Goal: Check status: Check status

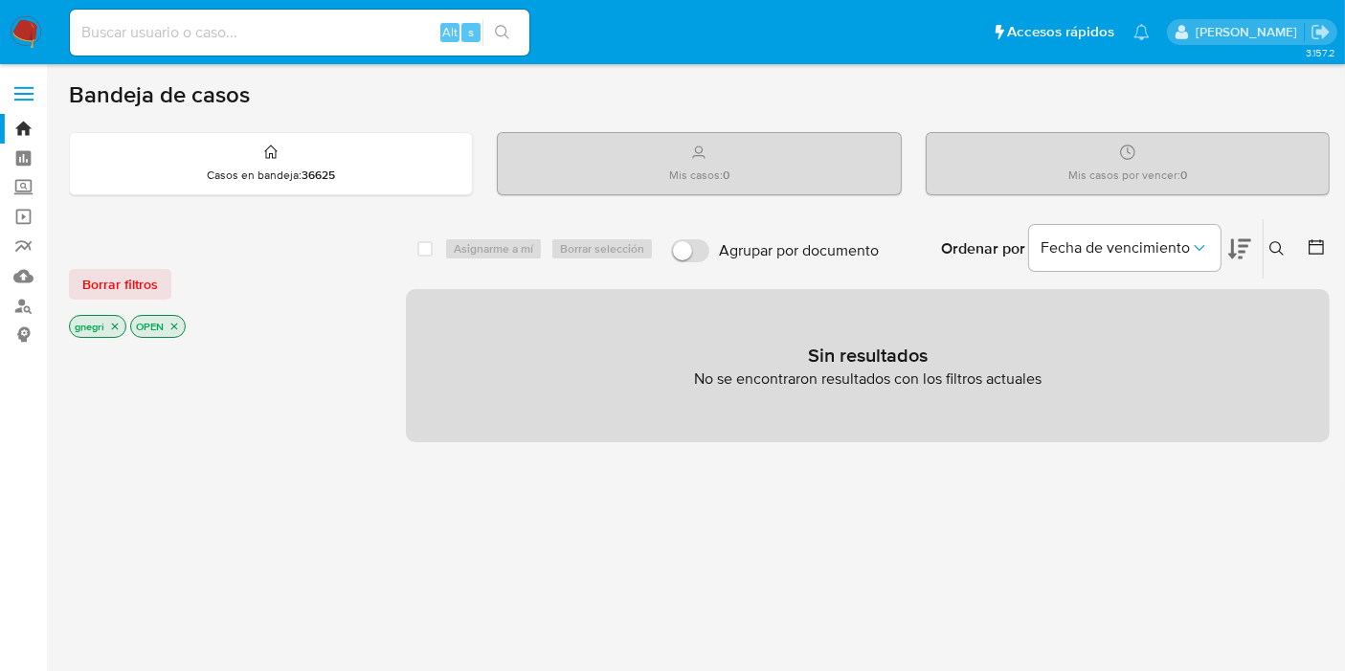
click at [270, 34] on input at bounding box center [299, 32] width 459 height 25
type input "2659954115"
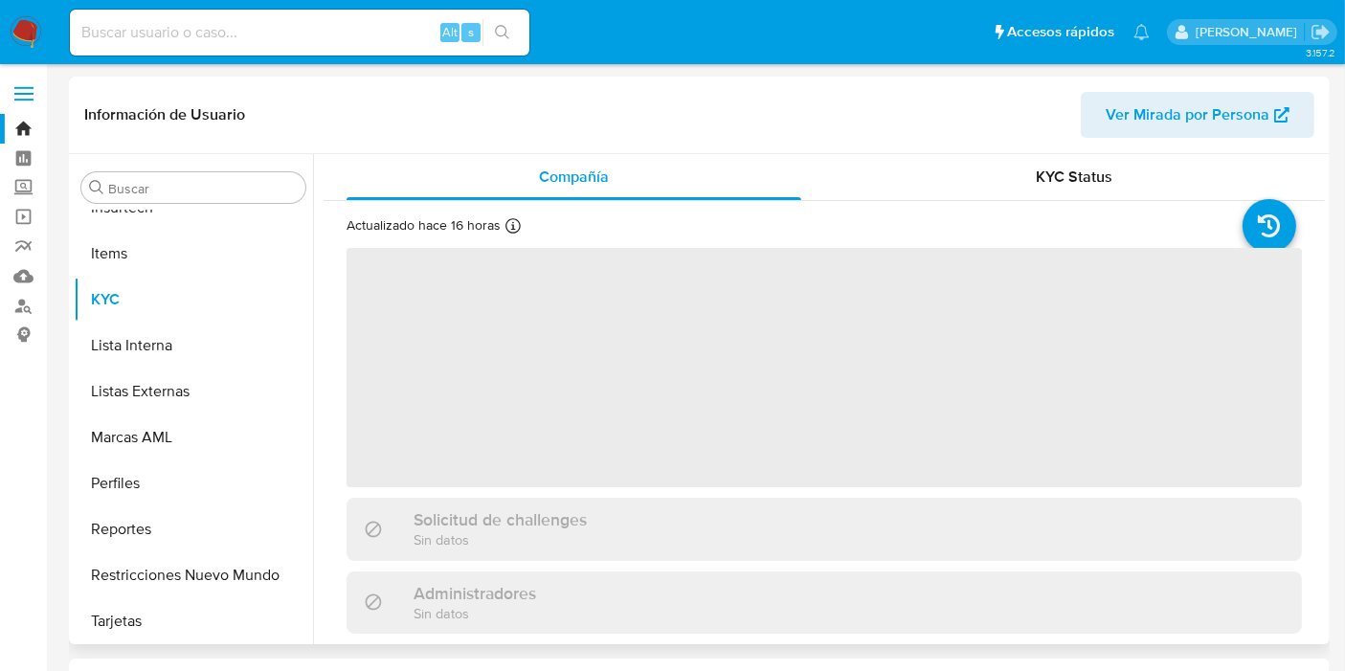
scroll to position [854, 0]
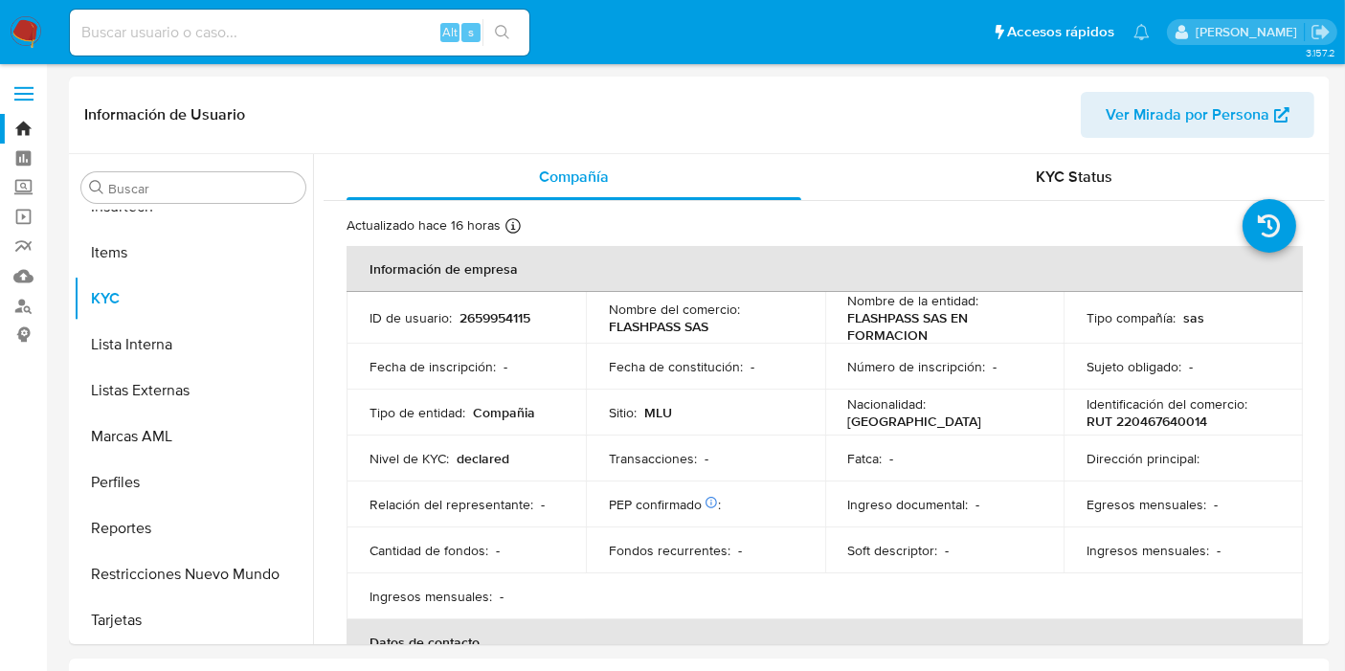
select select "10"
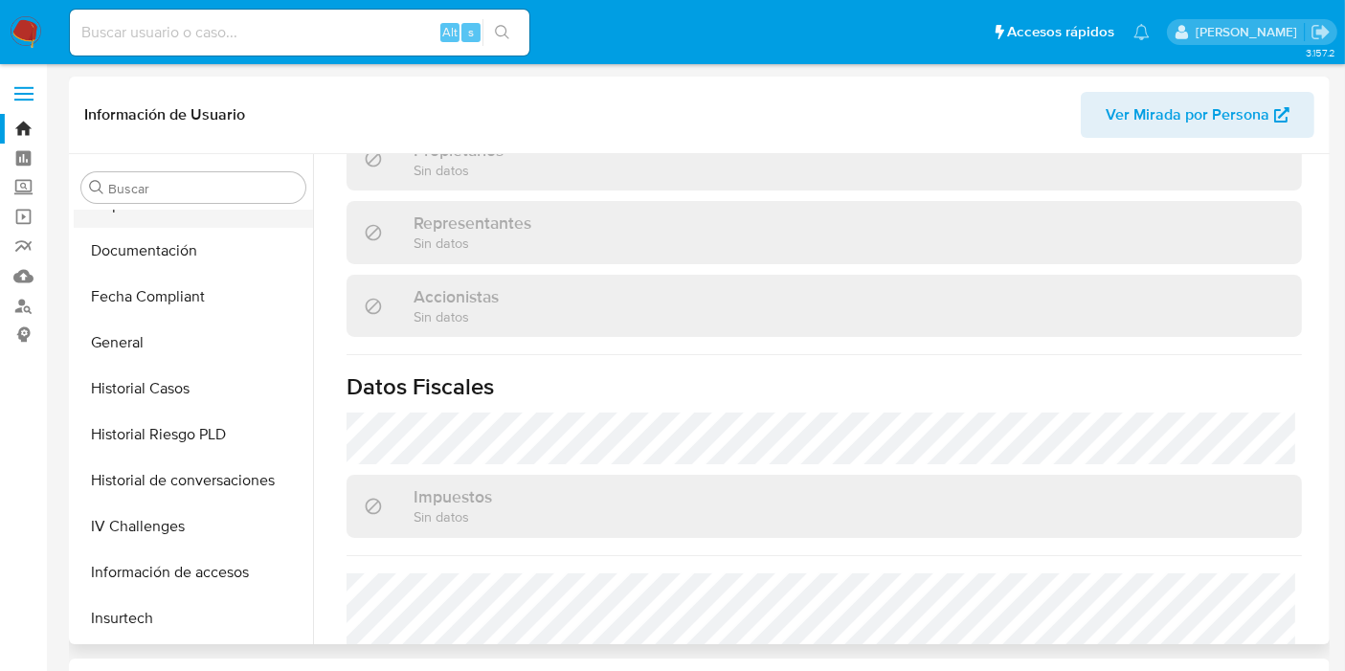
scroll to position [323, 0]
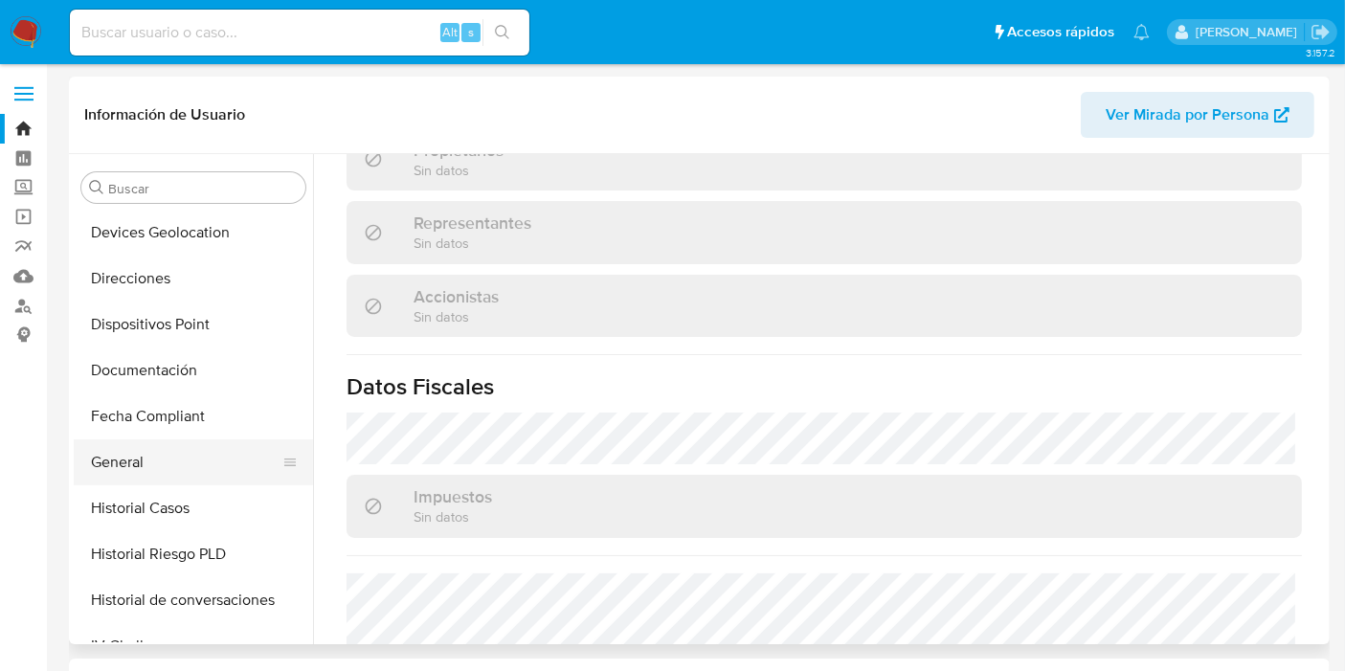
click at [191, 449] on button "General" at bounding box center [186, 462] width 224 height 46
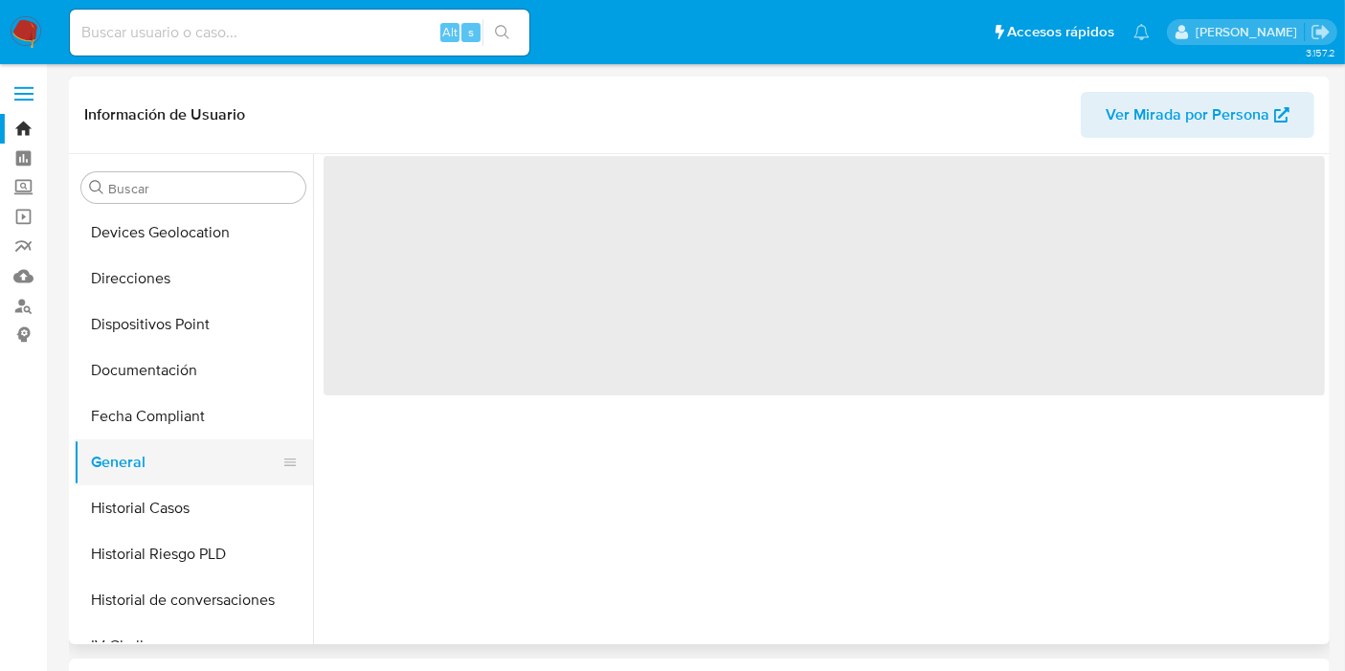
scroll to position [0, 0]
